Goal: Task Accomplishment & Management: Manage account settings

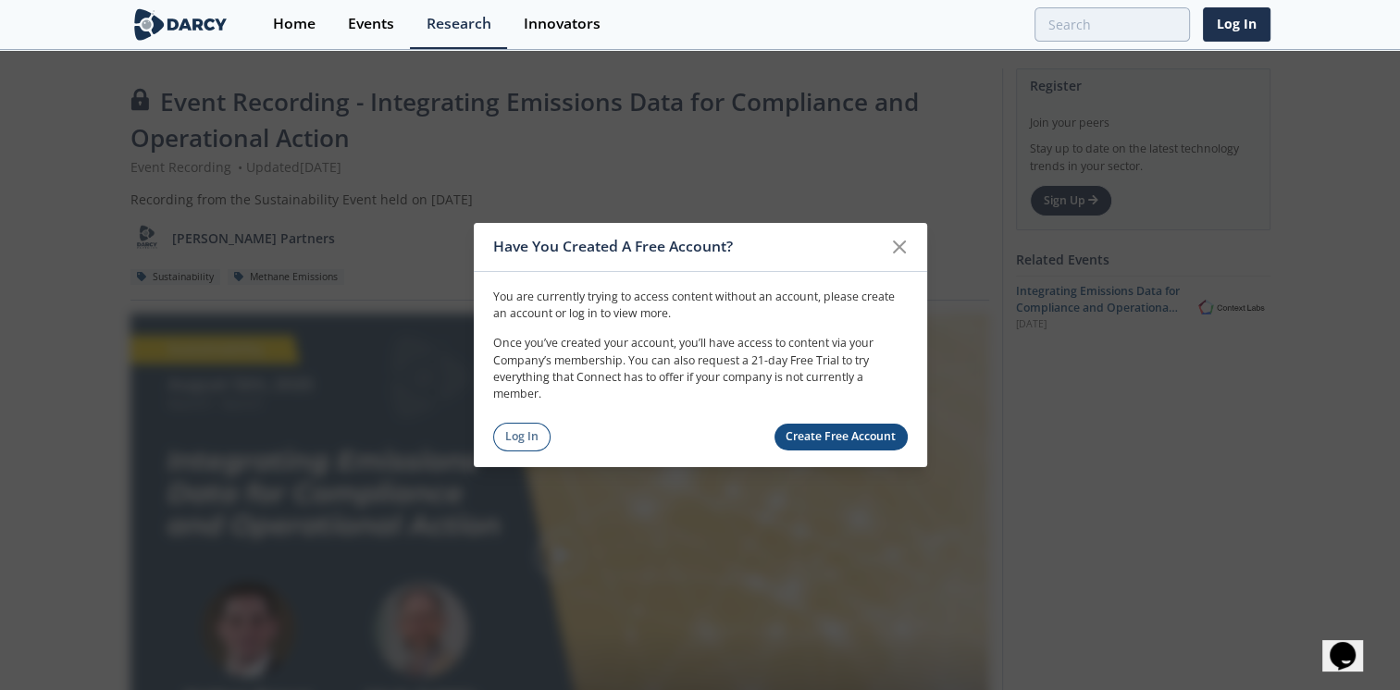
drag, startPoint x: 511, startPoint y: 442, endPoint x: 1412, endPoint y: 240, distance: 924.1
click at [511, 442] on link "Log In" at bounding box center [522, 437] width 58 height 29
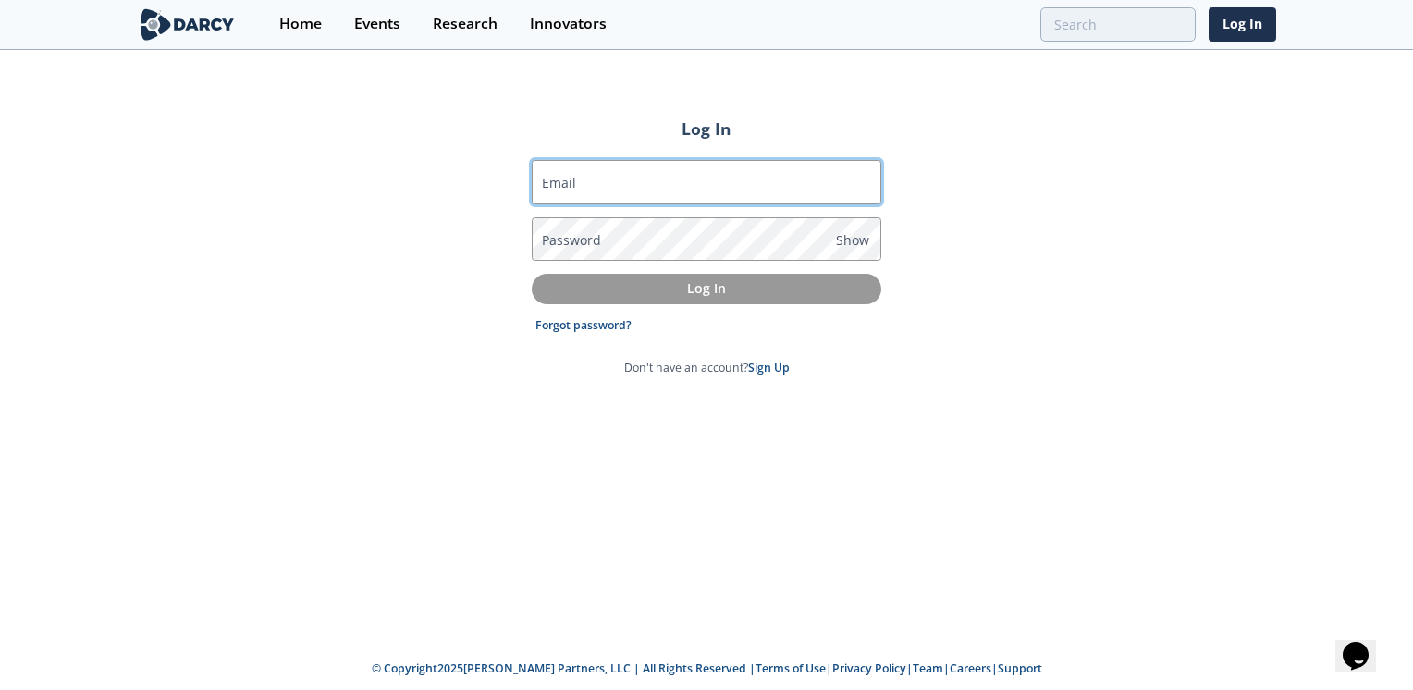
click at [585, 196] on input "Email" at bounding box center [707, 182] width 350 height 44
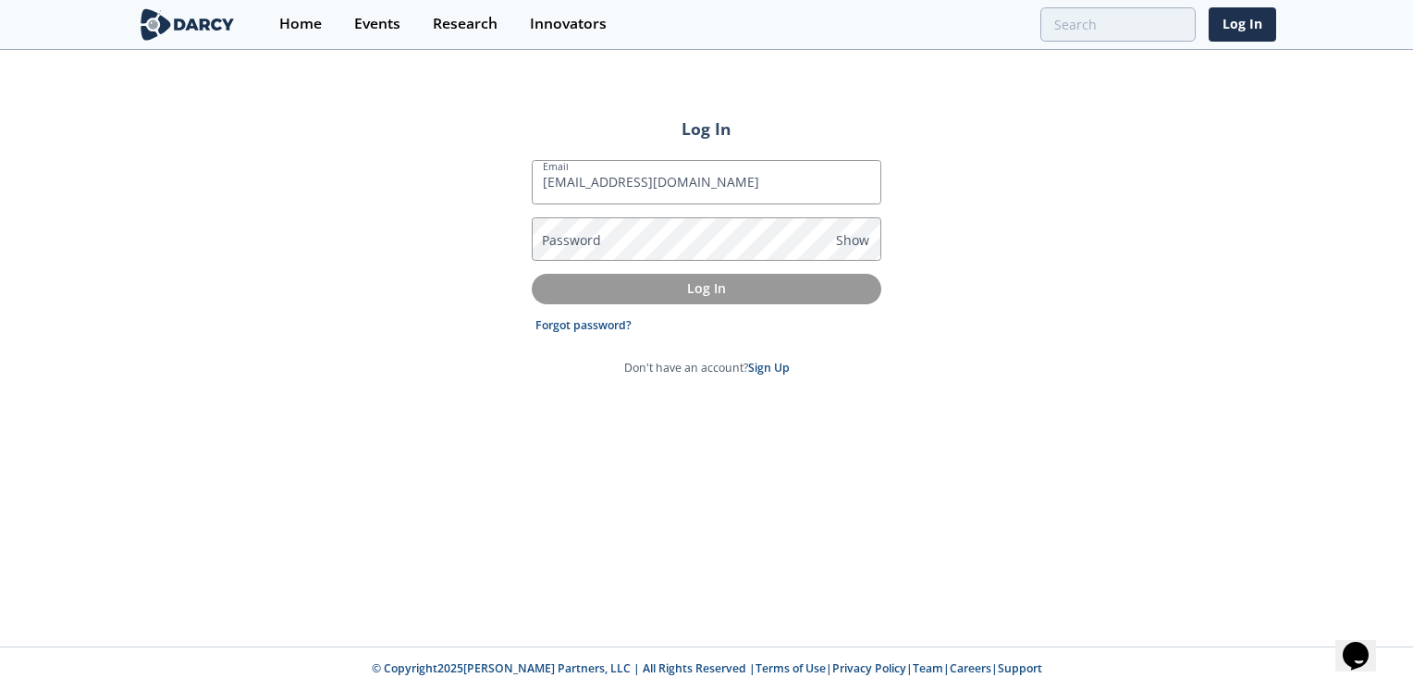
type input "[EMAIL_ADDRESS][DOMAIN_NAME]"
click at [560, 246] on label "Password" at bounding box center [571, 239] width 59 height 19
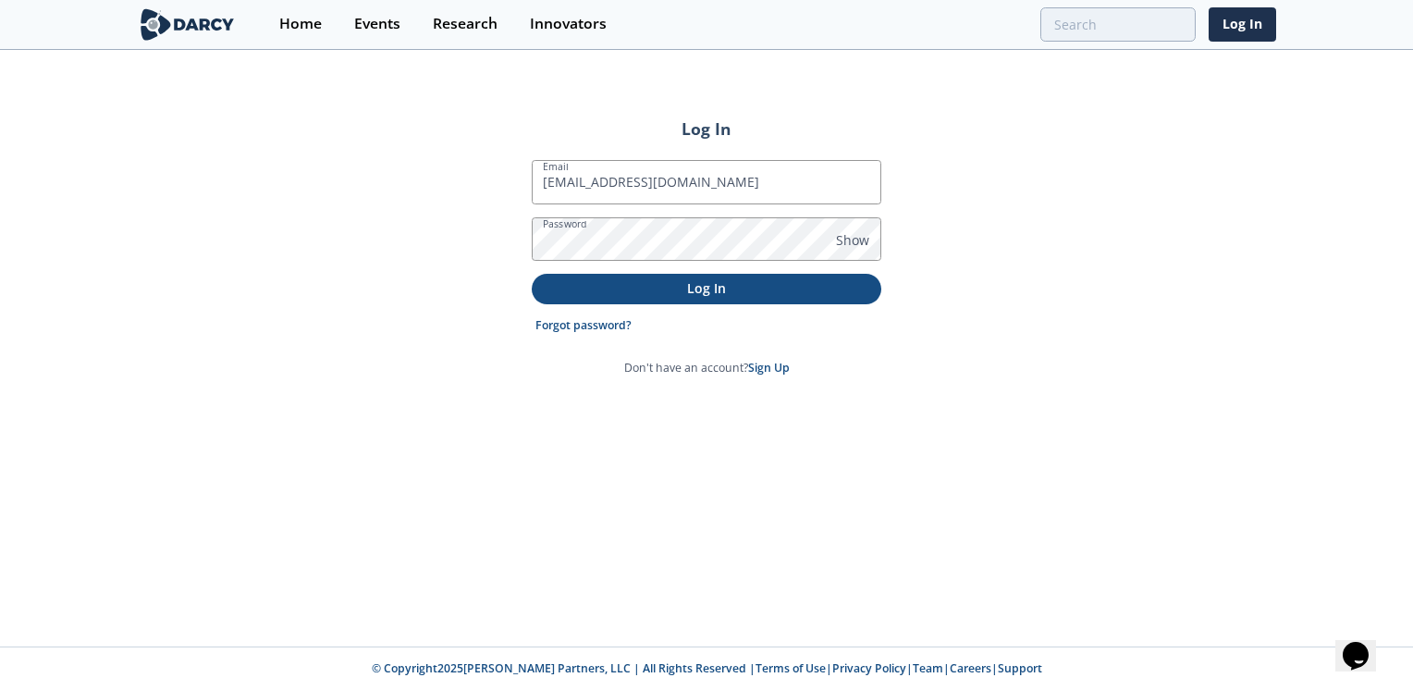
click at [653, 298] on button "Log In" at bounding box center [707, 289] width 350 height 31
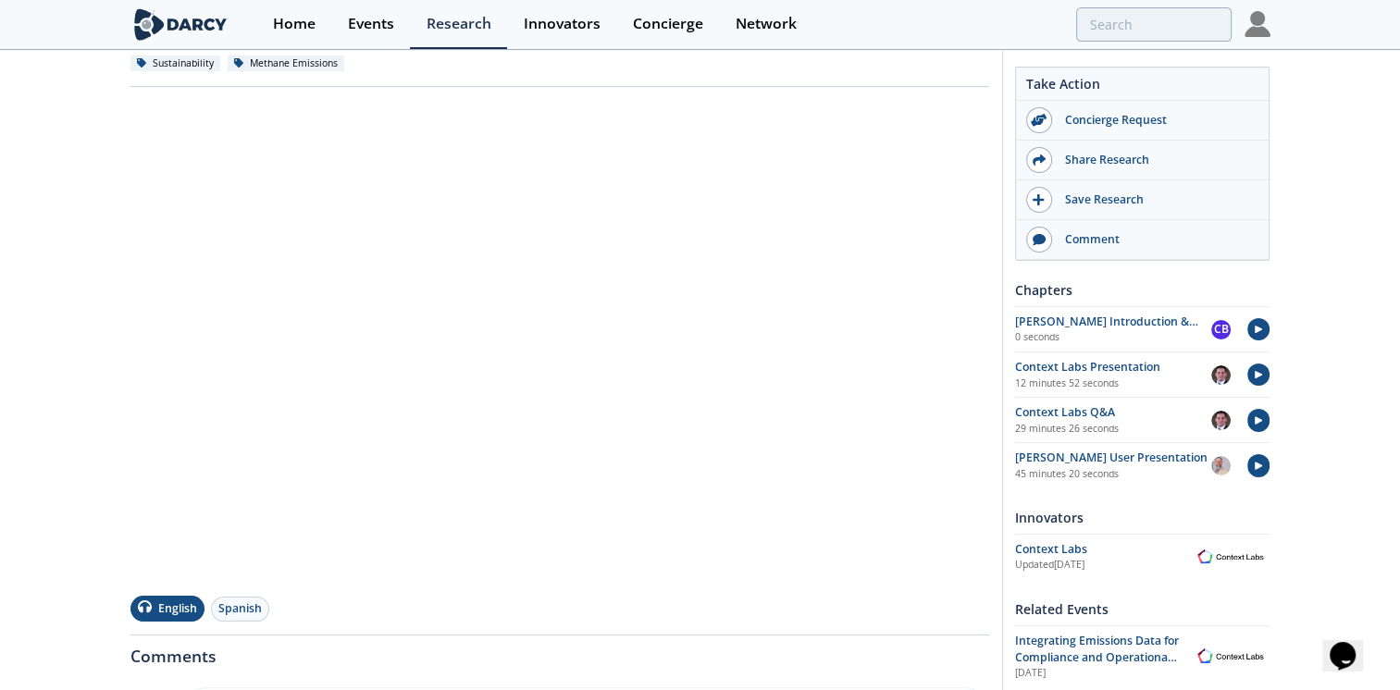
scroll to position [185, 0]
